Goal: Information Seeking & Learning: Find specific fact

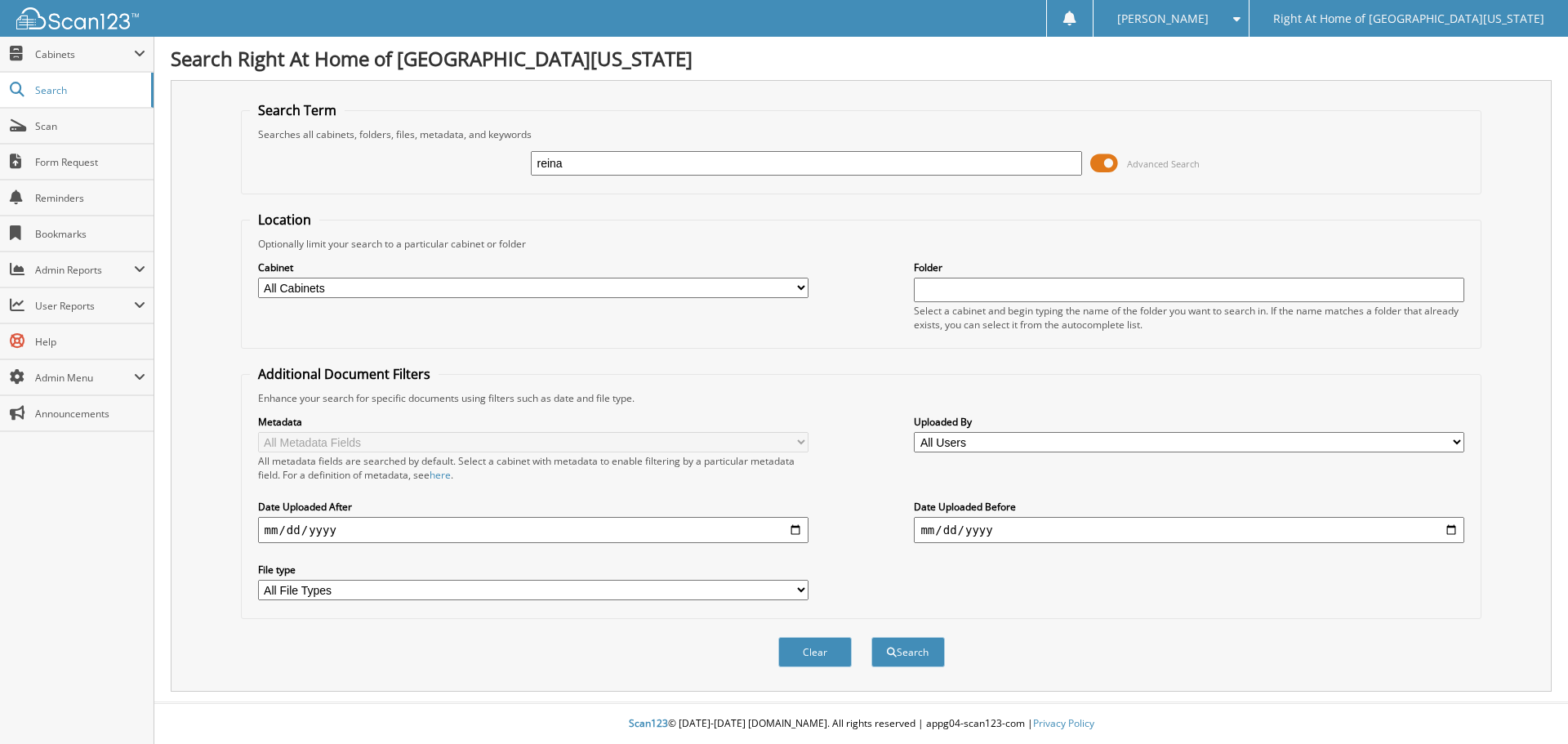
type input "[PERSON_NAME]"
click at [911, 648] on button "Search" at bounding box center [908, 652] width 74 height 30
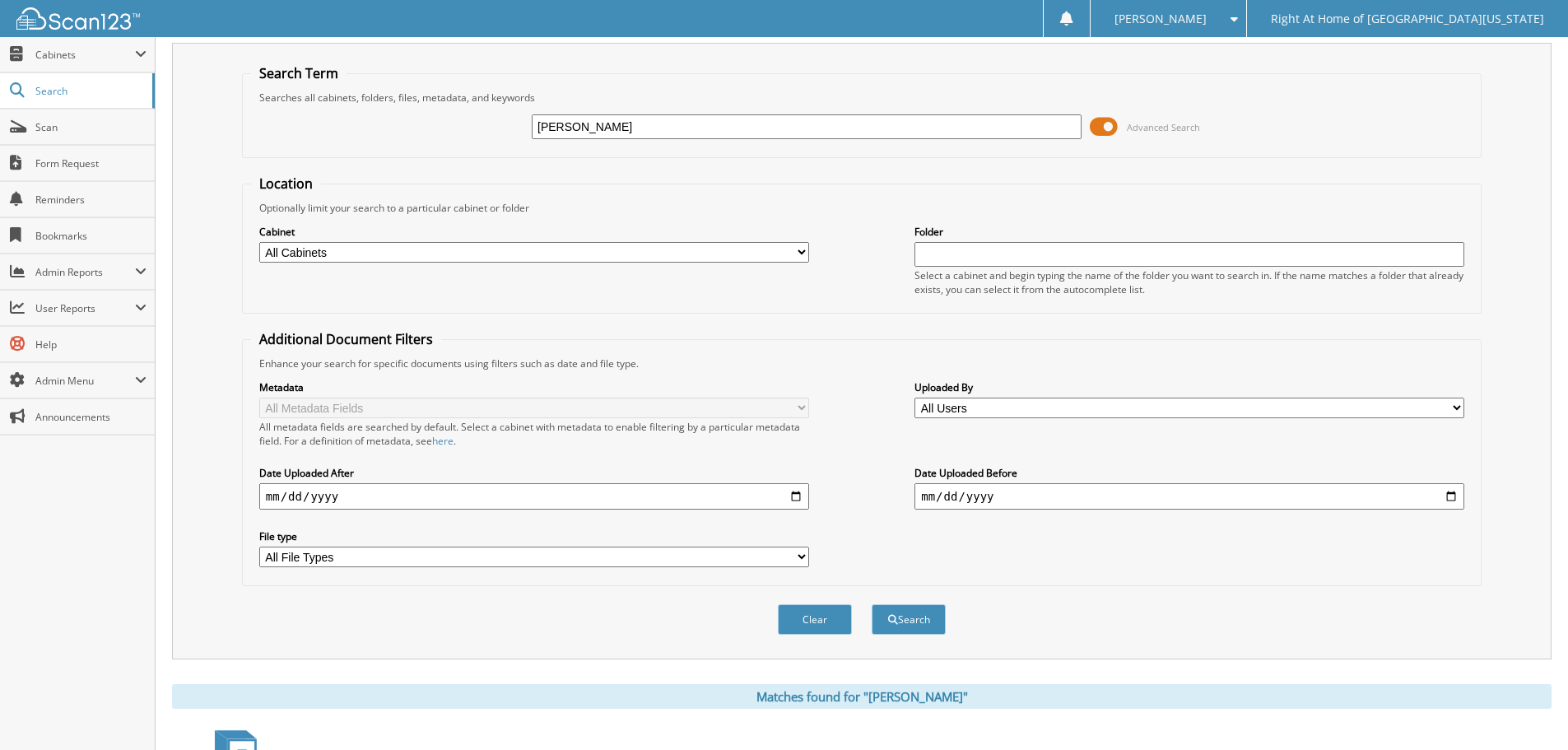
scroll to position [213, 0]
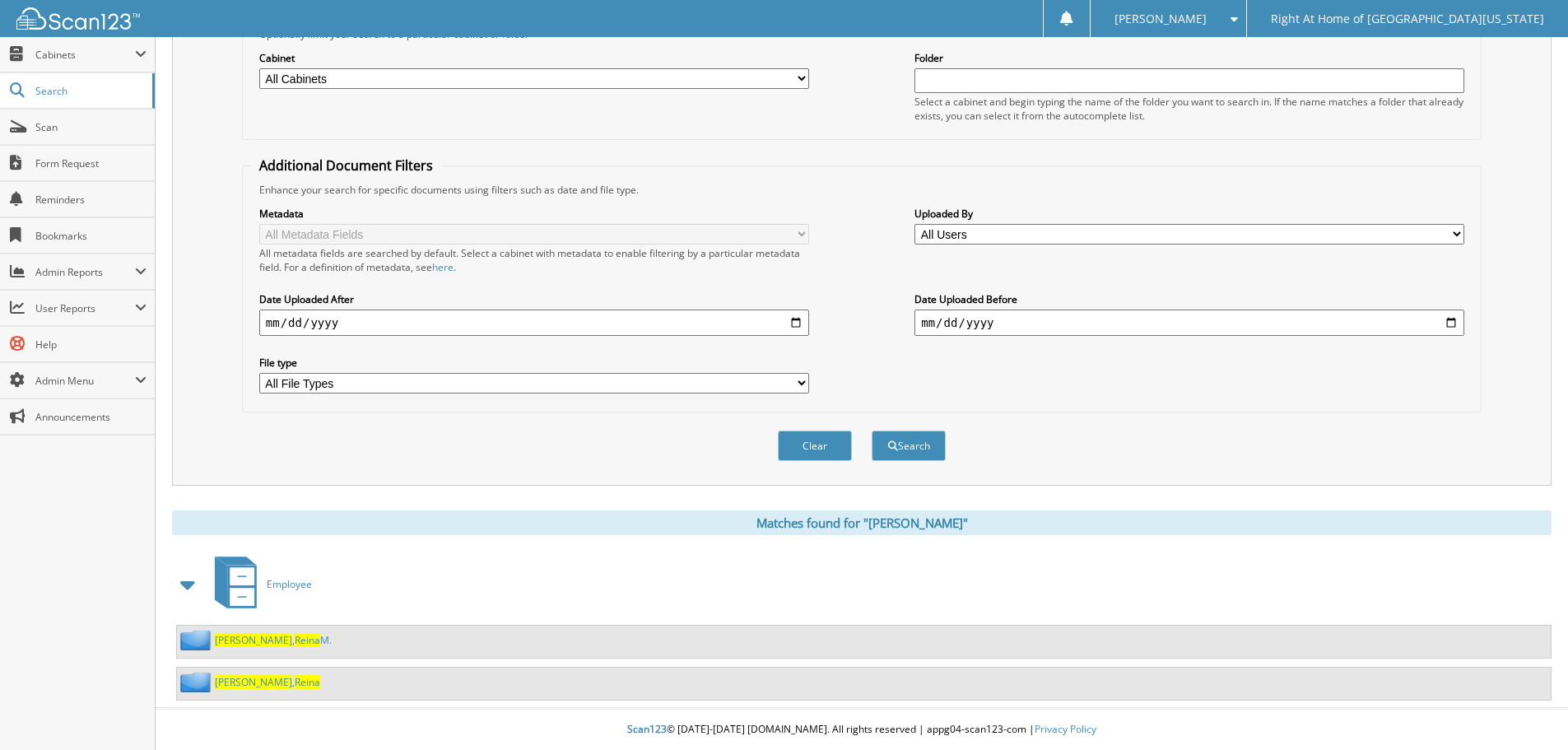
click at [256, 674] on div "Caraballo , Reina" at bounding box center [248, 682] width 144 height 20
click at [254, 675] on span "Caraballo" at bounding box center [254, 682] width 77 height 14
